Goal: Task Accomplishment & Management: Complete application form

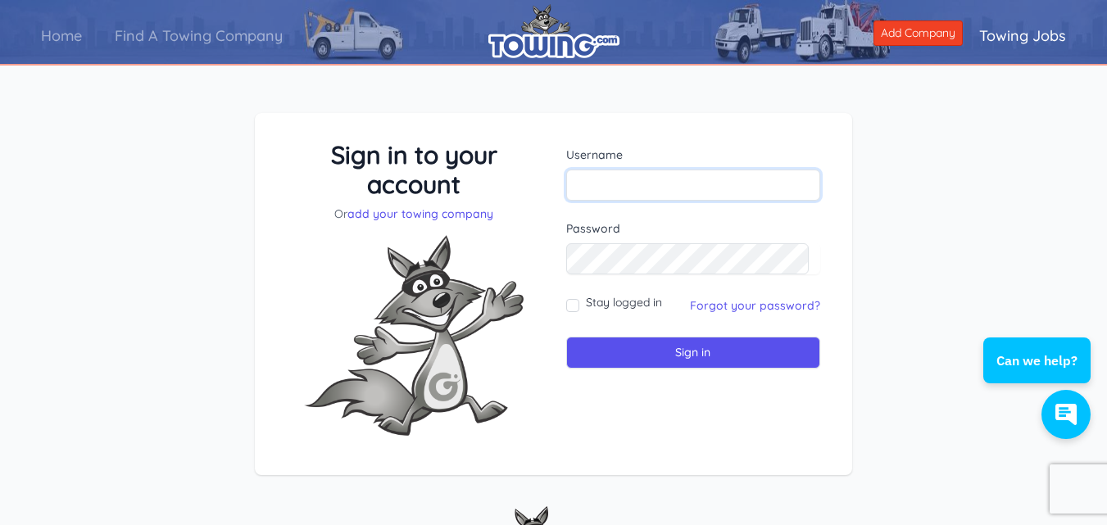
click at [614, 184] on input "text" at bounding box center [693, 185] width 255 height 31
type input "billg"
click at [732, 306] on link "Forgot your password?" at bounding box center [755, 305] width 130 height 15
click at [574, 306] on input "Stay logged in" at bounding box center [572, 305] width 13 height 13
checkbox input "true"
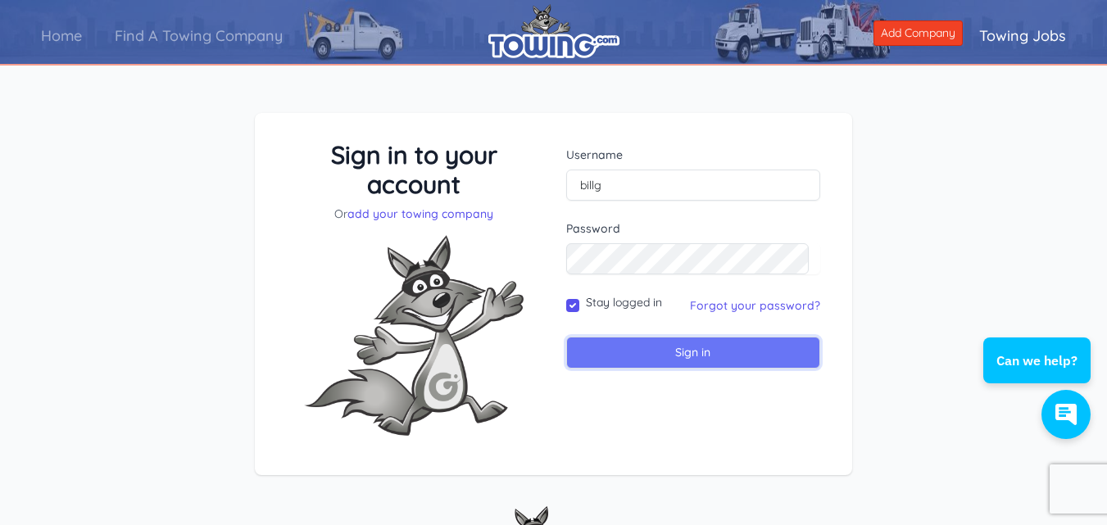
click at [706, 351] on input "Sign in" at bounding box center [693, 353] width 255 height 32
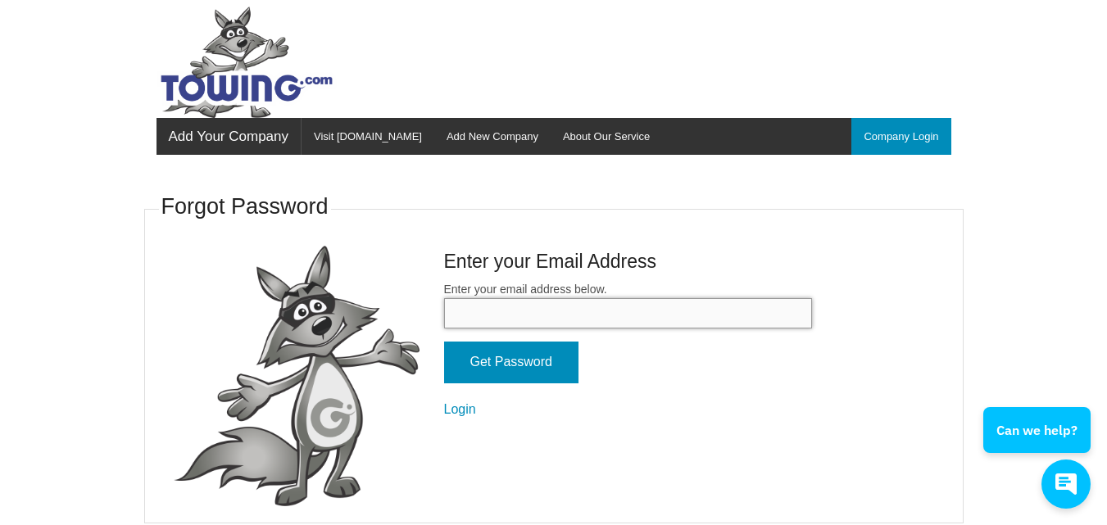
click at [517, 320] on input "Enter your email address below." at bounding box center [628, 313] width 368 height 30
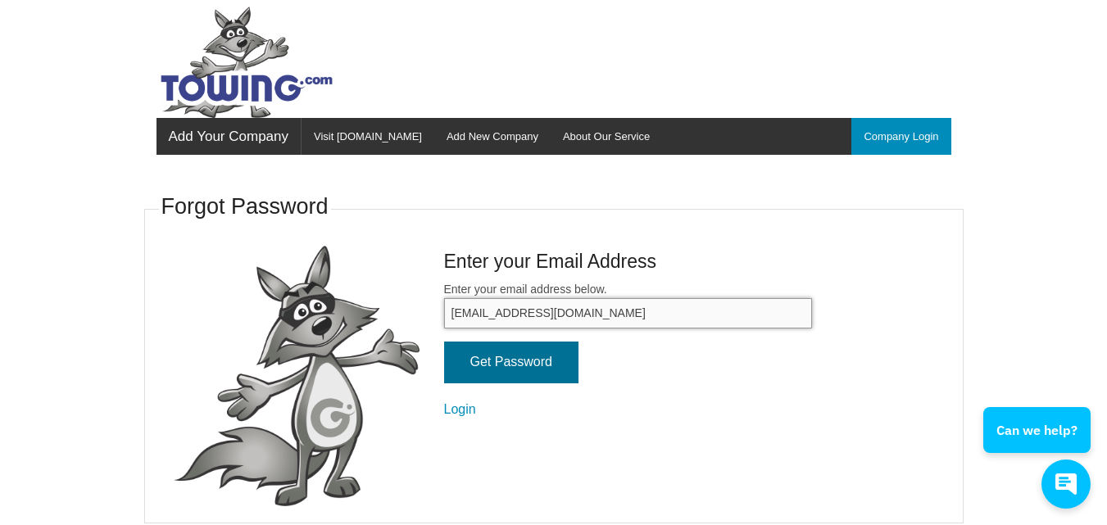
type input "[EMAIL_ADDRESS][DOMAIN_NAME]"
click at [520, 364] on input "Get Password" at bounding box center [511, 363] width 134 height 42
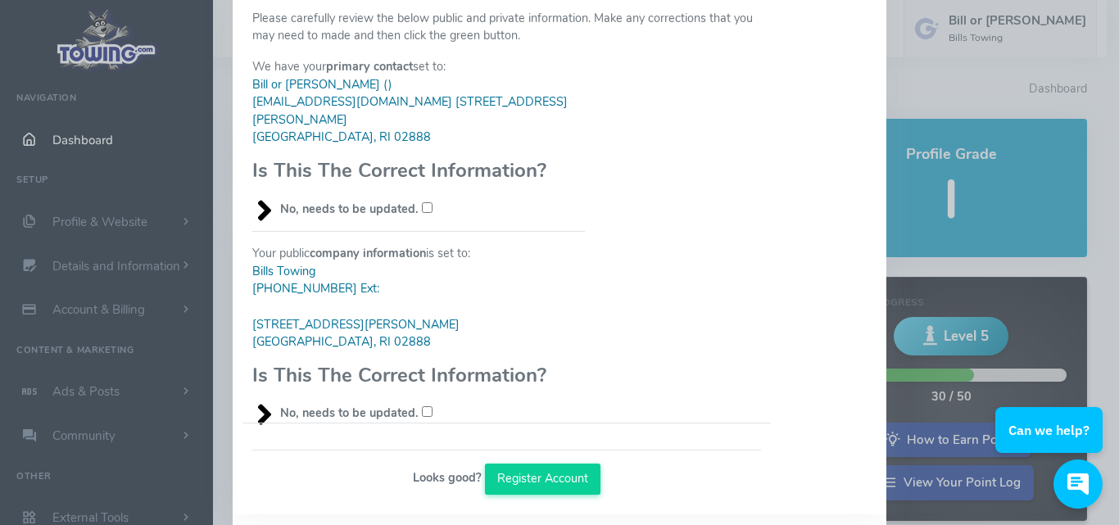
scroll to position [179, 0]
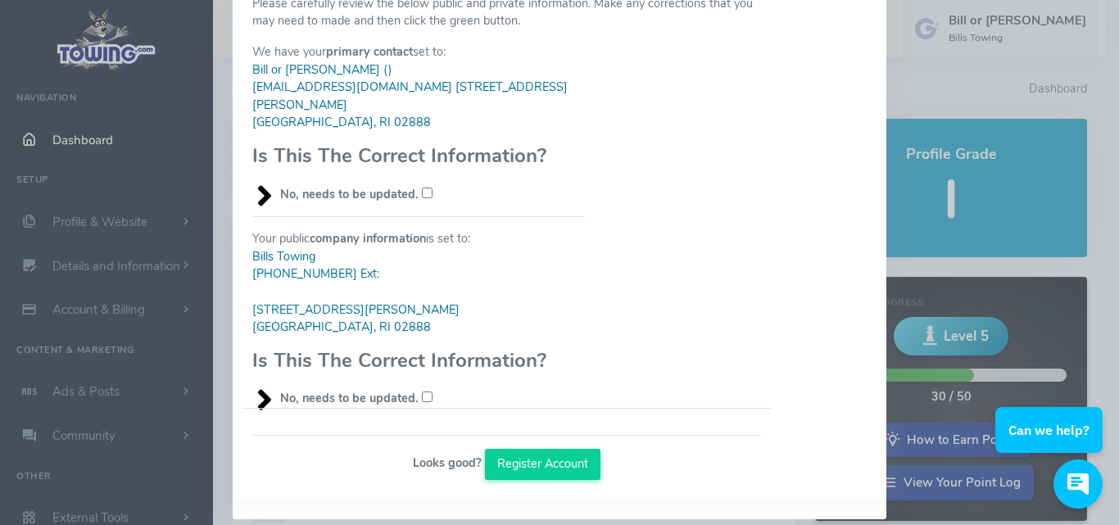
click at [422, 198] on input "No, needs to be updated." at bounding box center [427, 193] width 11 height 11
checkbox input "true"
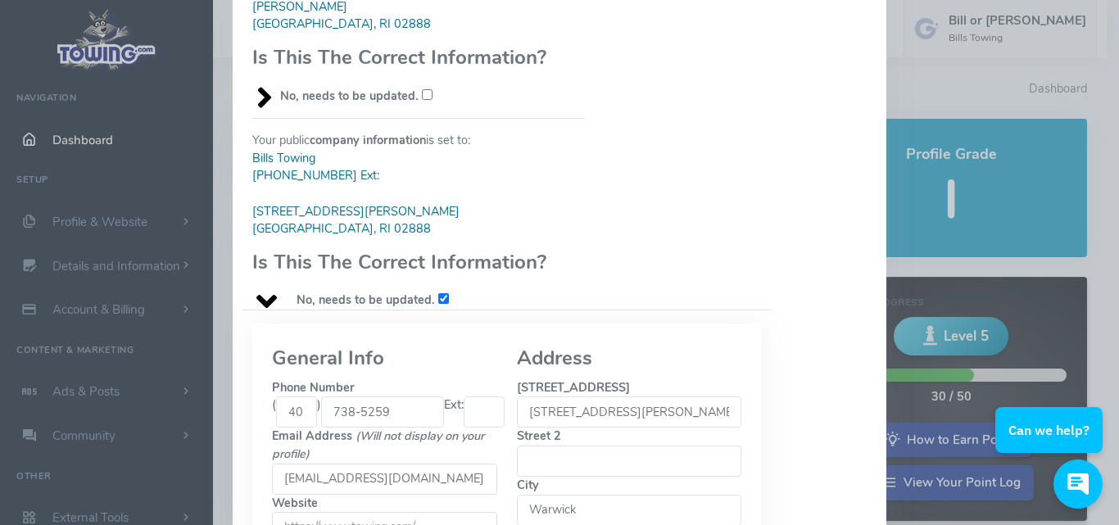
scroll to position [310, 0]
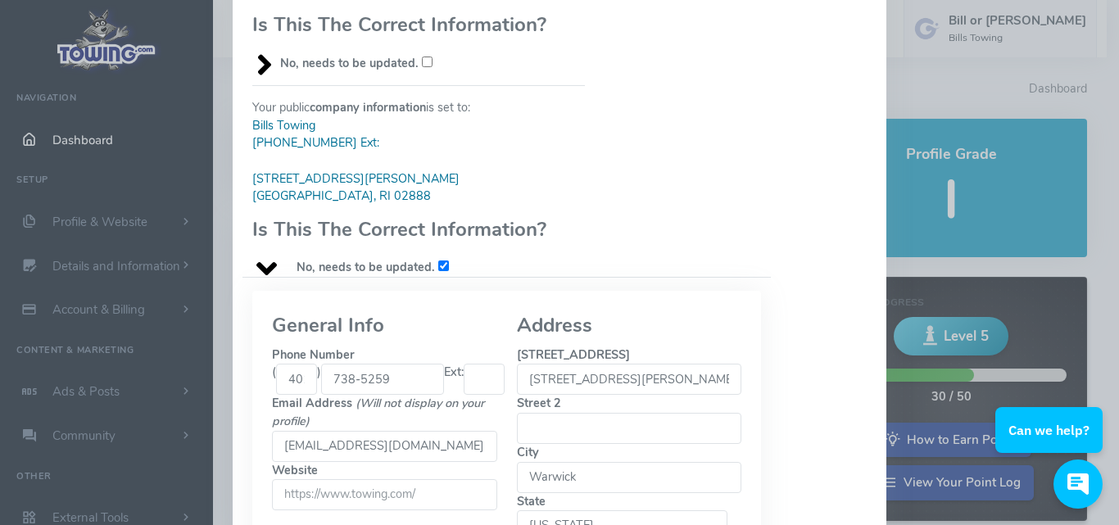
click at [622, 364] on input "[STREET_ADDRESS][PERSON_NAME]" at bounding box center [629, 379] width 225 height 31
type input "4"
type input "[STREET_ADDRESS]"
click at [1108, 362] on html "Can we help?" at bounding box center [1052, 362] width 134 height 0
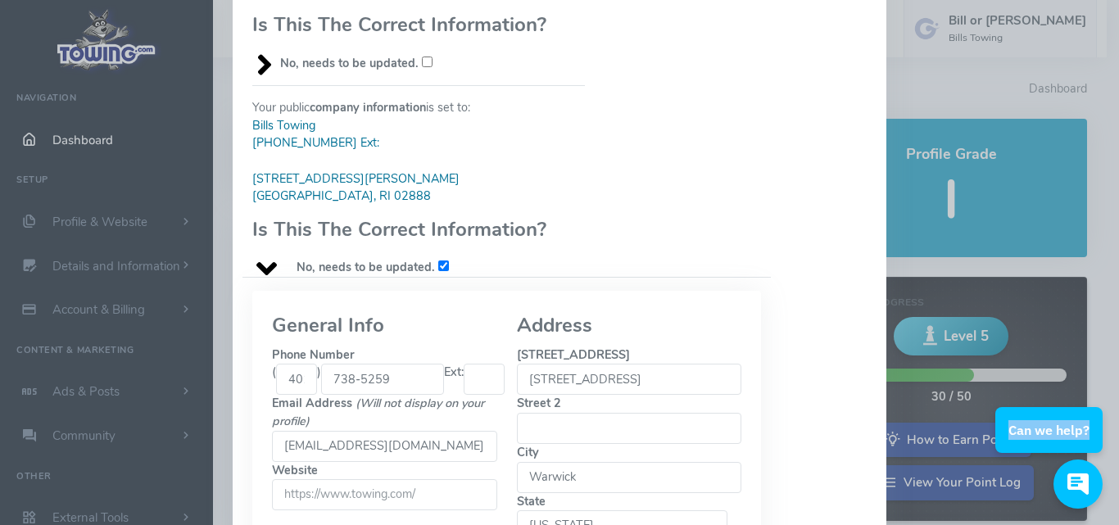
click at [1108, 362] on html "Can we help?" at bounding box center [1052, 362] width 134 height 0
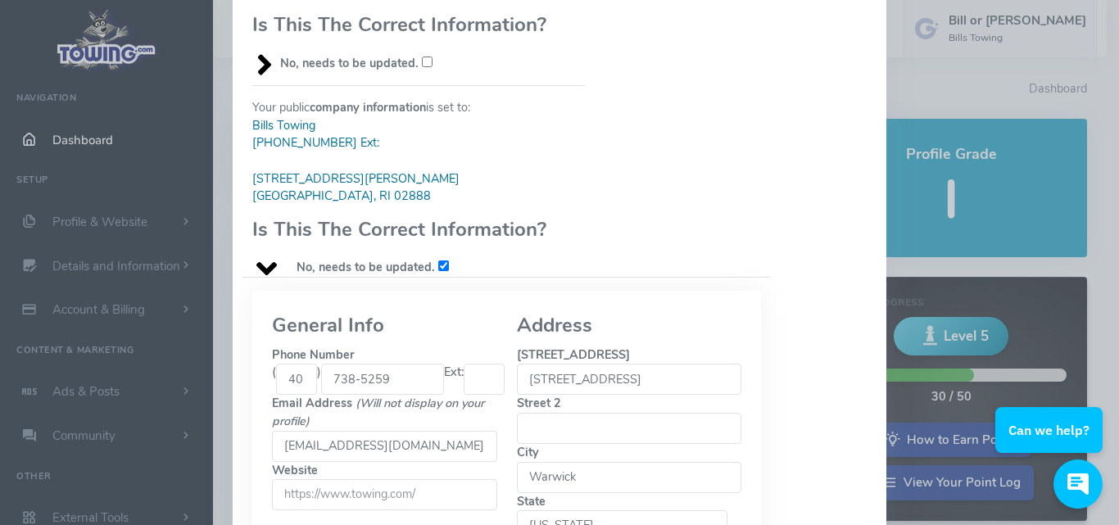
click at [1112, 362] on html "Can we help?" at bounding box center [1052, 362] width 134 height 0
click at [430, 431] on input "[EMAIL_ADDRESS][DOMAIN_NAME]" at bounding box center [384, 446] width 225 height 31
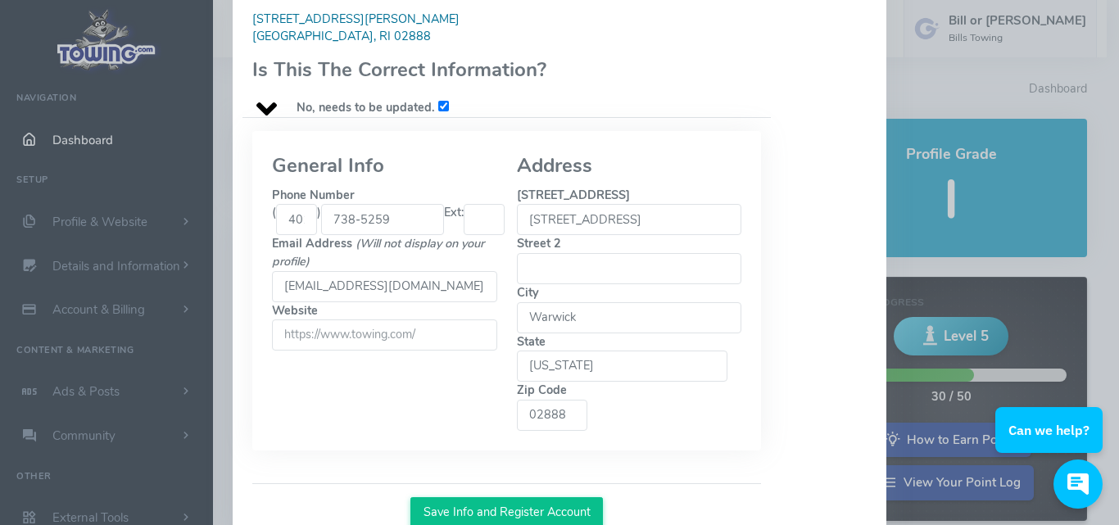
click at [546, 497] on button "Save Info and Register Account" at bounding box center [506, 512] width 193 height 31
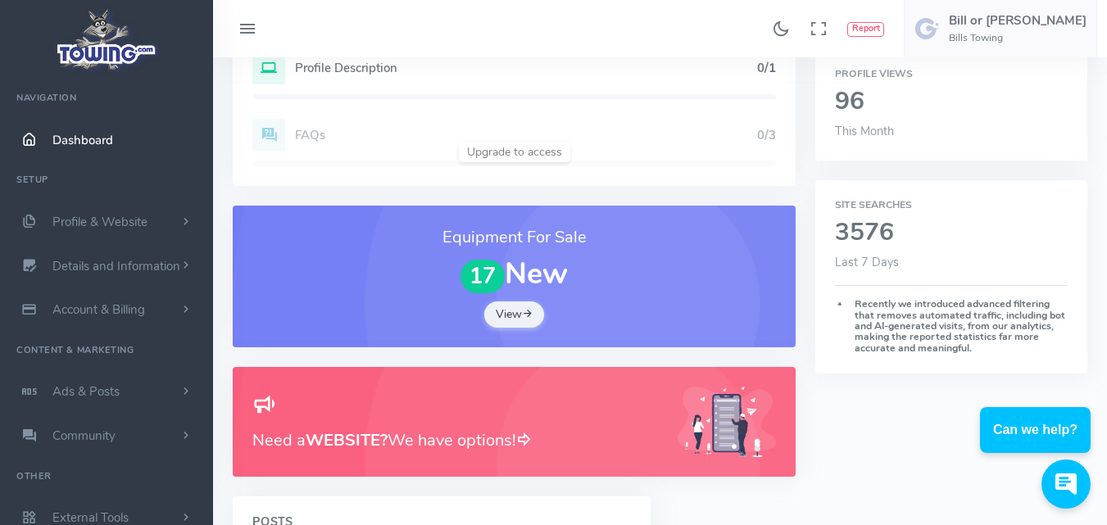
scroll to position [524, 0]
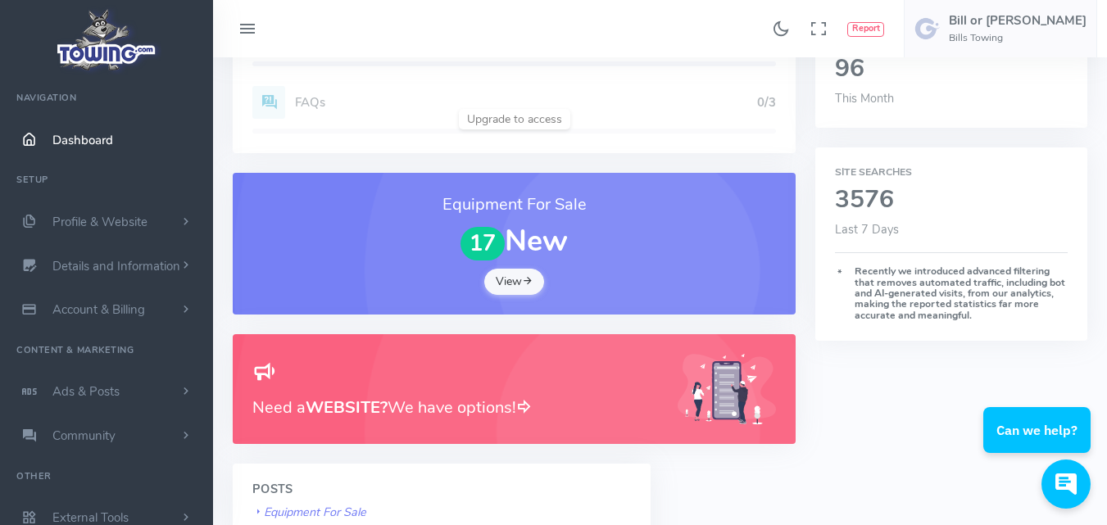
click at [519, 289] on link "View" at bounding box center [514, 282] width 61 height 26
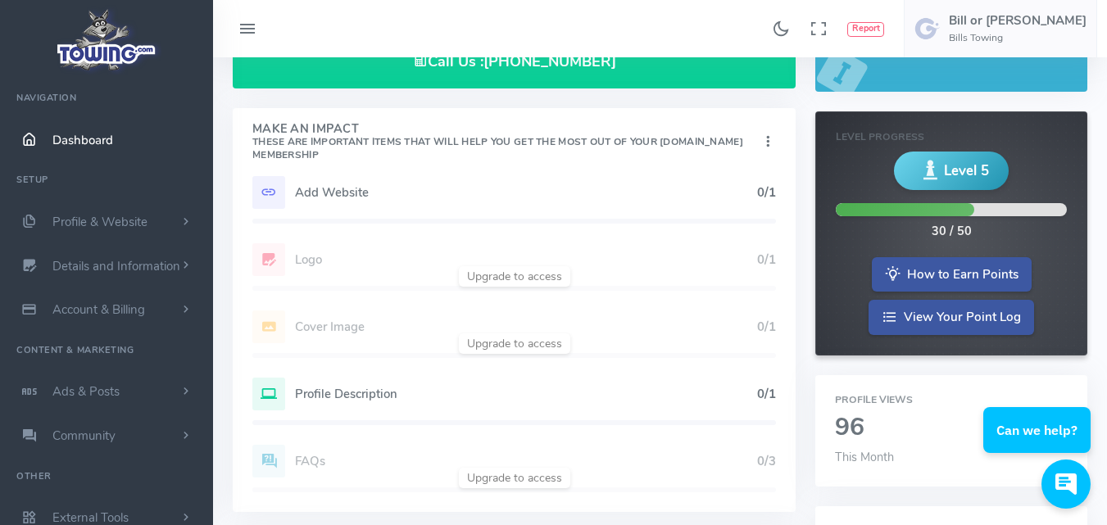
scroll to position [164, 0]
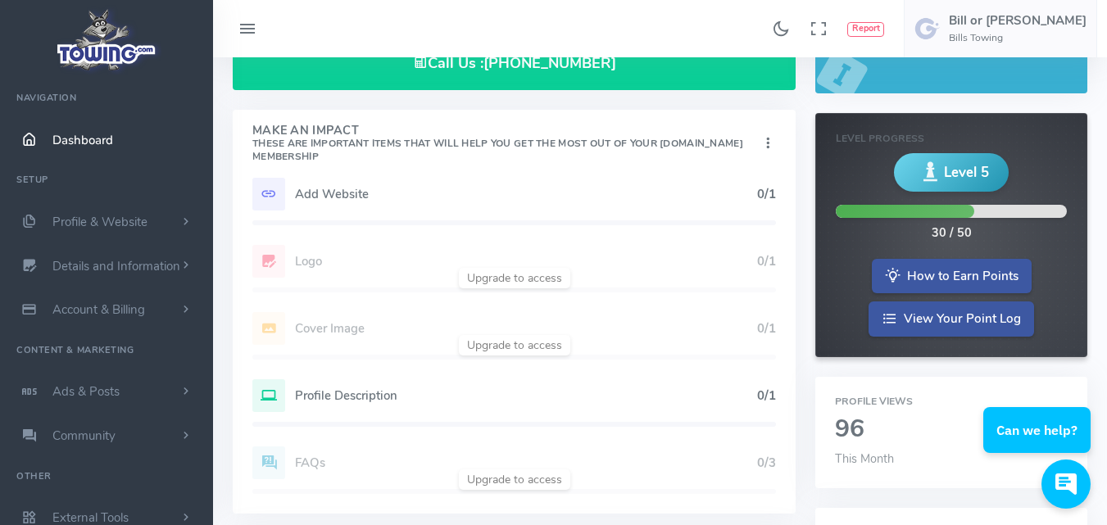
click at [512, 343] on div "Add Website 0/1 Logo 0/1 Cover Image 0/1 Profile Description 0/1 FAQs 0/3" at bounding box center [514, 346] width 563 height 336
click at [266, 328] on div "Add Website 0/1 Logo 0/1 Cover Image 0/1 Profile Description 0/1 FAQs 0/3" at bounding box center [514, 346] width 563 height 336
click at [265, 254] on div "Add Website 0/1 Logo 0/1 Cover Image 0/1 Profile Description 0/1 FAQs 0/3" at bounding box center [514, 346] width 563 height 336
click at [537, 277] on div "Add Website 0/1 Logo 0/1 Cover Image 0/1 Profile Description 0/1 FAQs 0/3" at bounding box center [514, 346] width 563 height 336
